Goal: Find contact information: Find contact information

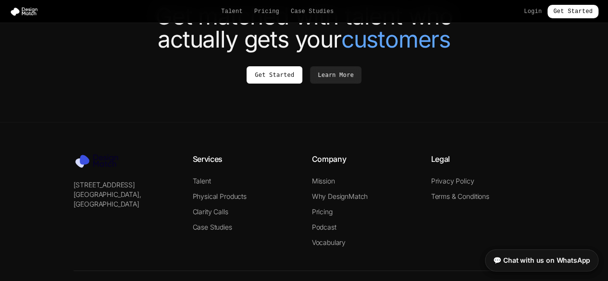
scroll to position [3724, 0]
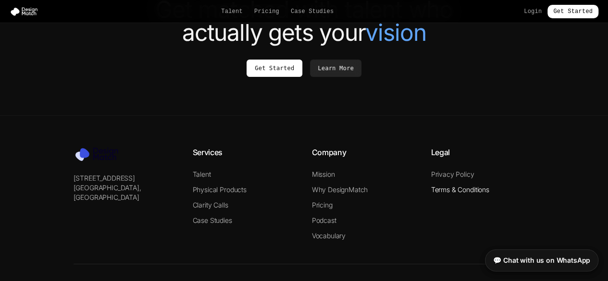
click at [454, 185] on link "Terms & Conditions" at bounding box center [460, 189] width 58 height 8
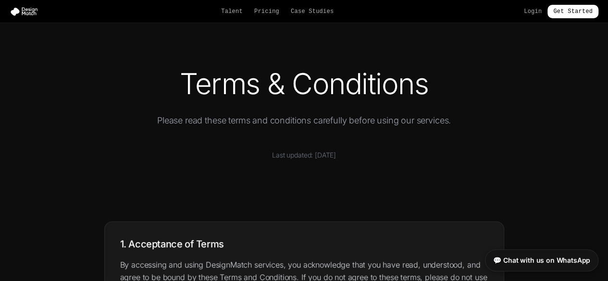
scroll to position [1257, 0]
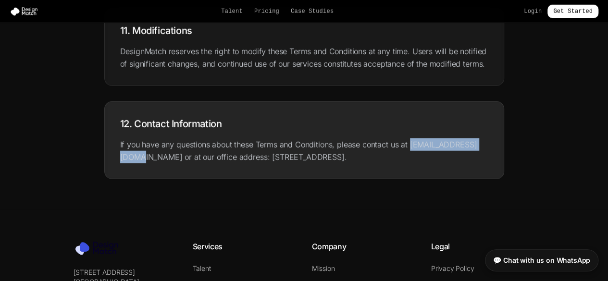
drag, startPoint x: 484, startPoint y: 143, endPoint x: 404, endPoint y: 145, distance: 79.8
click at [406, 145] on p "If you have any questions about these Terms and Conditions, please contact us a…" at bounding box center [304, 150] width 368 height 25
copy p "[EMAIL_ADDRESS][DOMAIN_NAME]"
